Goal: Task Accomplishment & Management: Manage account settings

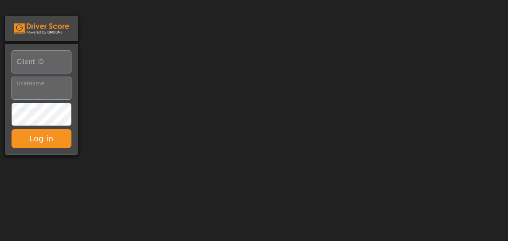
type input "**********"
click at [53, 60] on input "Client ID" at bounding box center [42, 61] width 60 height 23
type input "*********"
click at [67, 92] on input "Username" at bounding box center [42, 88] width 60 height 23
type input "**********"
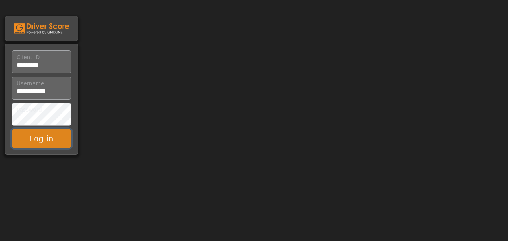
click at [46, 143] on button "Log in" at bounding box center [42, 138] width 60 height 19
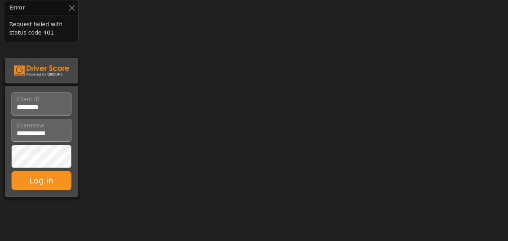
click at [291, 117] on body "Error Request failed with status code 401 Client ID Username Password Log in" at bounding box center [254, 99] width 508 height 199
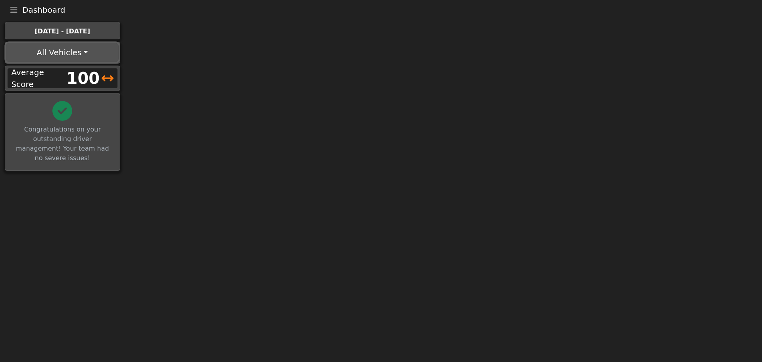
click at [77, 53] on button "All Vehicles" at bounding box center [62, 52] width 113 height 19
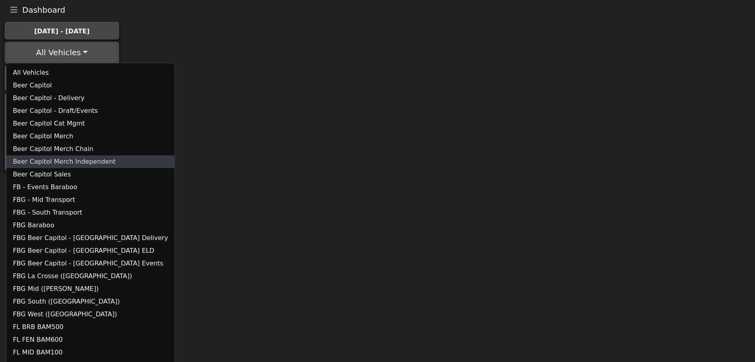
click at [69, 157] on link "Beer Capitol Merch Independent" at bounding box center [90, 161] width 168 height 13
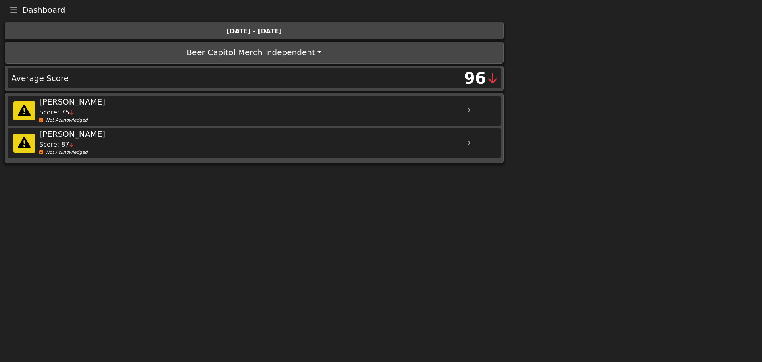
click at [13, 8] on icon "Toggle navigation" at bounding box center [13, 10] width 7 height 8
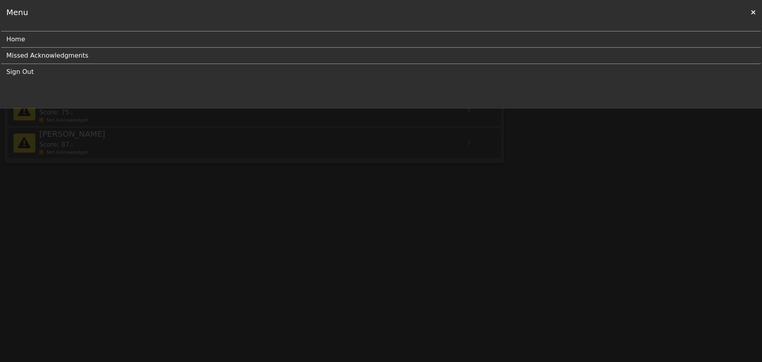
click at [26, 57] on link "Missed Acknowledgments" at bounding box center [377, 56] width 743 height 16
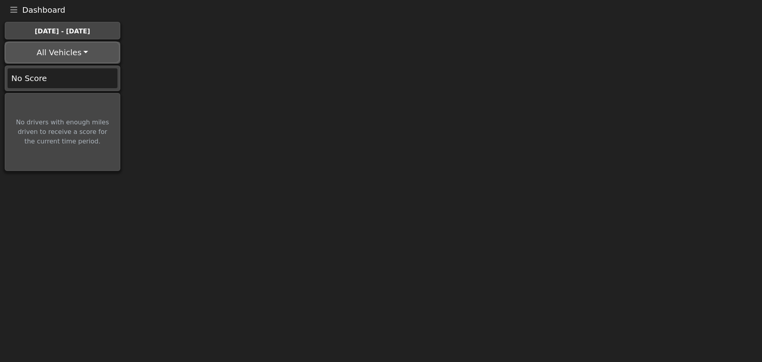
click at [58, 54] on button "All Vehicles" at bounding box center [62, 52] width 113 height 19
click at [42, 88] on link "Mt. Angel Plant" at bounding box center [37, 85] width 63 height 13
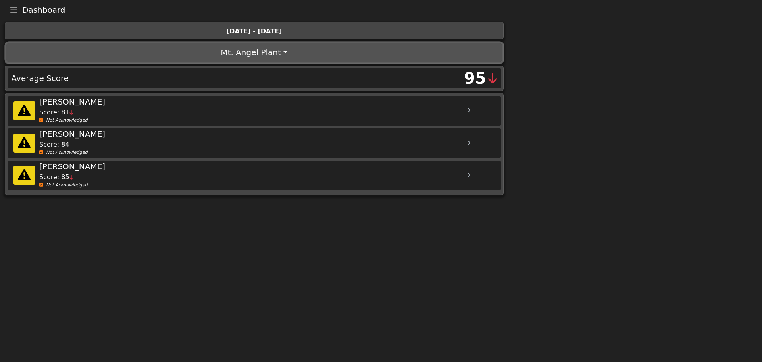
click at [235, 57] on button "Mt. Angel Plant" at bounding box center [254, 52] width 496 height 19
click at [46, 97] on link "Tumwater Plant" at bounding box center [37, 98] width 63 height 13
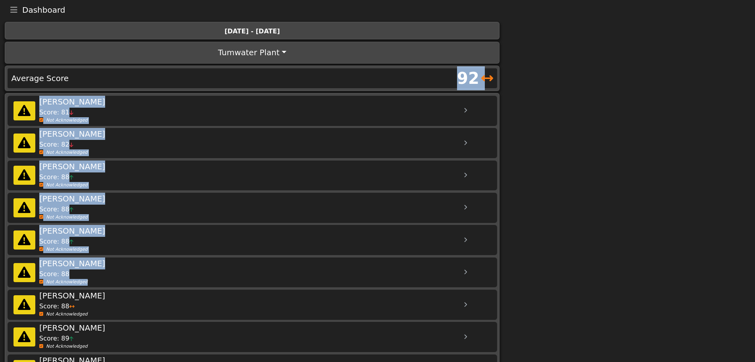
drag, startPoint x: 755, startPoint y: 92, endPoint x: 748, endPoint y: 256, distance: 163.7
click at [748, 256] on body "Dashboard Menu Home Missed Acknowledgments Sign Out Sep 13th - Sep 20th Tumwate…" at bounding box center [377, 195] width 755 height 391
click at [621, 160] on body "Dashboard Menu Home Missed Acknowledgments Sign Out Sep 13th - Sep 20th Tumwate…" at bounding box center [377, 195] width 755 height 391
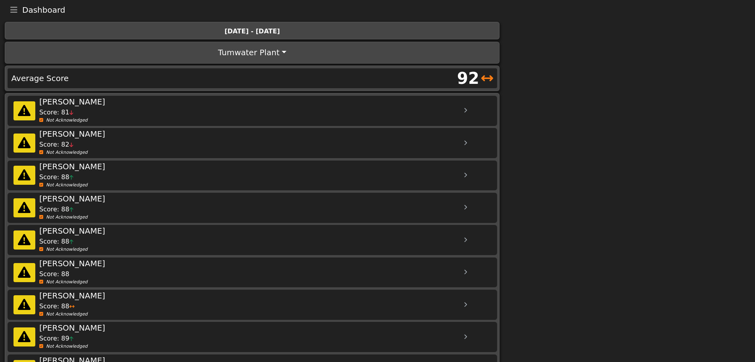
click at [9, 12] on button "Toggle navigation" at bounding box center [14, 9] width 17 height 11
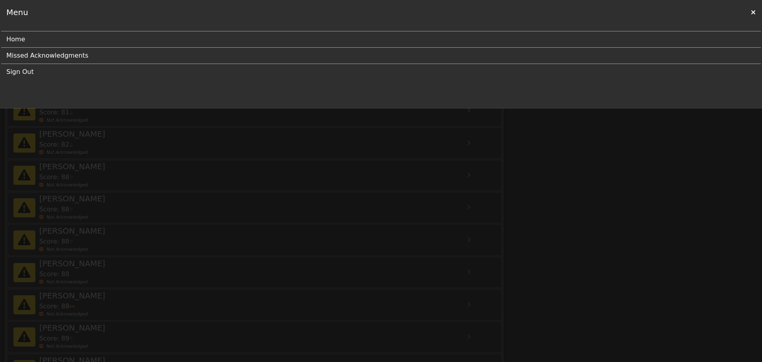
click at [25, 57] on link "Missed Acknowledgments" at bounding box center [377, 56] width 743 height 16
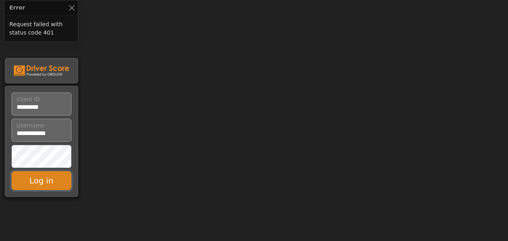
click at [60, 171] on button "Log in" at bounding box center [42, 180] width 60 height 19
